Goal: Check status: Check status

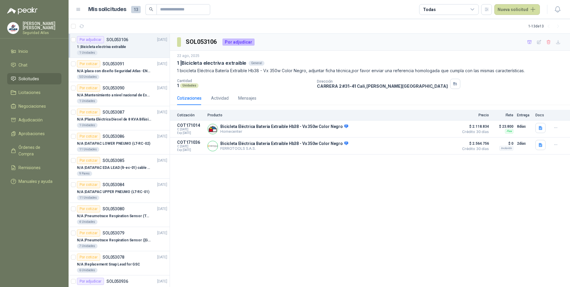
click at [255, 194] on div "SOL053106 Por adjudicar 22 ago, 2025 1 | Bicicleta electriva extraible General …" at bounding box center [370, 160] width 400 height 253
click at [234, 124] on div "Bicicleta Eléctrica Bateria Extraible Hb38 - Vx 350w Color Negro Homecenter Det…" at bounding box center [331, 129] width 248 height 12
click at [234, 128] on p "Bicicleta Eléctrica Bateria Extraible Hb38 - Vx 350w Color Negro" at bounding box center [284, 126] width 128 height 5
drag, startPoint x: 234, startPoint y: 128, endPoint x: 195, endPoint y: 127, distance: 38.4
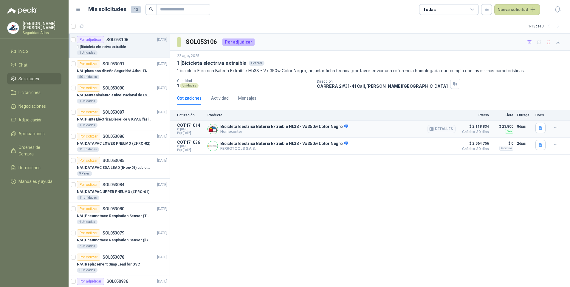
click at [191, 129] on span "C: 22/08/2025" at bounding box center [190, 129] width 27 height 4
click at [221, 99] on div "Actividad" at bounding box center [220, 98] width 18 height 7
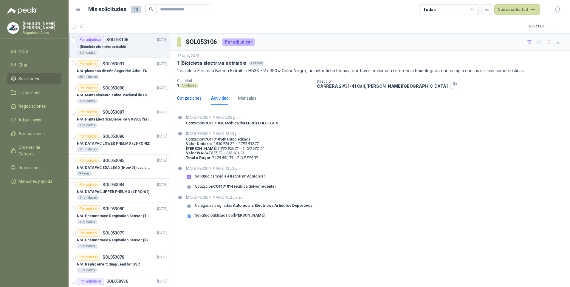
click at [192, 101] on div "Cotizaciones" at bounding box center [189, 98] width 24 height 7
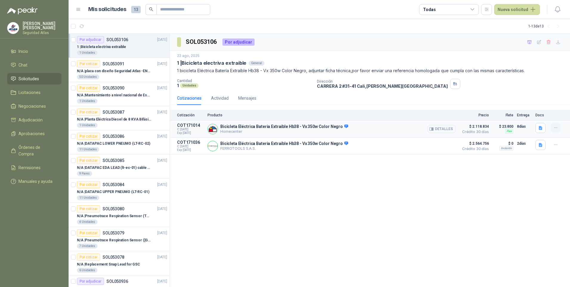
click at [557, 127] on icon "button" at bounding box center [555, 127] width 5 height 5
click at [498, 161] on div "SOL053106 Por adjudicar 22 ago, 2025 1 | Bicicleta electriva extraible General …" at bounding box center [370, 160] width 400 height 253
click at [537, 126] on button "button" at bounding box center [540, 128] width 10 height 10
click at [349, 203] on div "SOL053106 Por adjudicar 22 ago, 2025 1 | Bicicleta electriva extraible General …" at bounding box center [370, 160] width 400 height 253
click at [211, 131] on img at bounding box center [213, 129] width 10 height 10
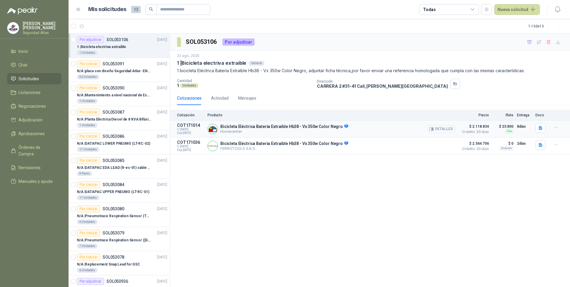
click at [211, 131] on img at bounding box center [213, 129] width 10 height 10
click at [190, 127] on span "C: 22/08/2025" at bounding box center [190, 129] width 27 height 4
drag, startPoint x: 190, startPoint y: 127, endPoint x: 218, endPoint y: 169, distance: 50.2
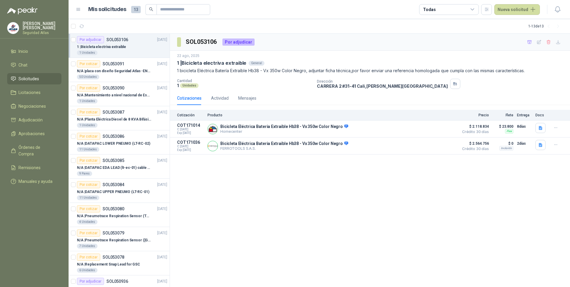
click at [218, 169] on div "SOL053106 Por adjudicar 22 ago, 2025 1 | Bicicleta electriva extraible General …" at bounding box center [370, 160] width 400 height 253
click at [115, 45] on p "1 | Bicicleta electriva extraible" at bounding box center [101, 47] width 49 height 6
click at [240, 133] on p "Homecenter" at bounding box center [284, 131] width 128 height 4
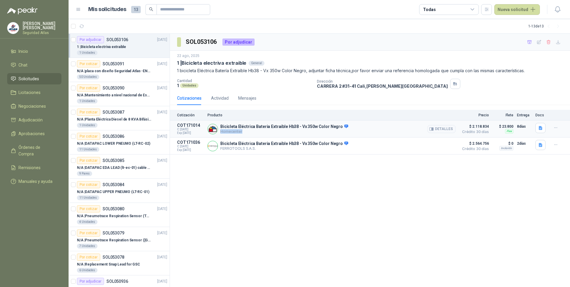
click at [240, 133] on p "Homecenter" at bounding box center [284, 131] width 128 height 4
click at [436, 130] on button "Detalles" at bounding box center [441, 129] width 28 height 8
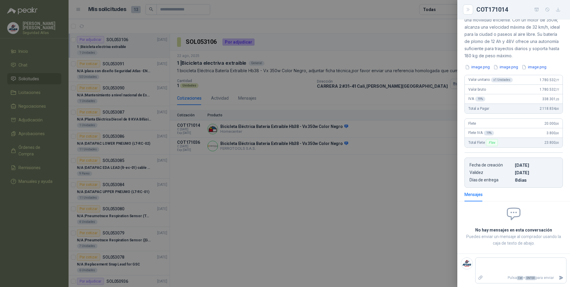
scroll to position [102, 0]
click at [559, 10] on icon "button" at bounding box center [557, 9] width 5 height 5
click at [357, 217] on div at bounding box center [285, 143] width 570 height 287
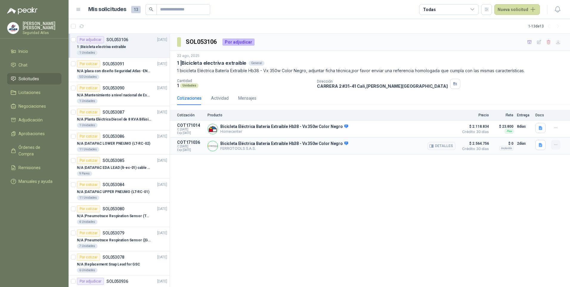
click at [557, 144] on icon "button" at bounding box center [555, 144] width 5 height 5
drag, startPoint x: 523, startPoint y: 172, endPoint x: 514, endPoint y: 170, distance: 9.5
click at [522, 172] on div "SOL053106 Por adjudicar 22 ago, 2025 1 | Bicicleta electriva extraible General …" at bounding box center [370, 160] width 400 height 253
click at [557, 145] on icon "button" at bounding box center [555, 144] width 5 height 5
click at [534, 170] on div "SOL053106 Por adjudicar 22 ago, 2025 1 | Bicicleta electriva extraible General …" at bounding box center [370, 160] width 400 height 253
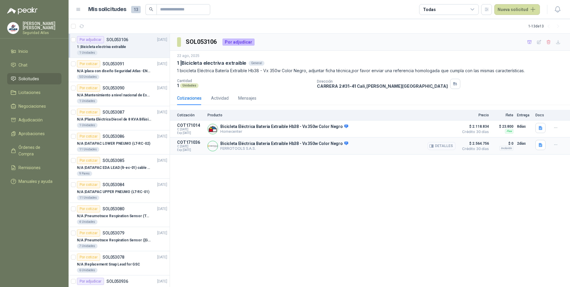
click at [437, 147] on button "Detalles" at bounding box center [441, 146] width 28 height 8
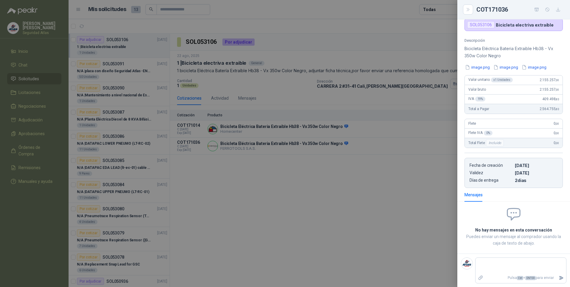
scroll to position [52, 0]
click at [557, 11] on icon "button" at bounding box center [558, 10] width 4 height 4
